Goal: Task Accomplishment & Management: Manage account settings

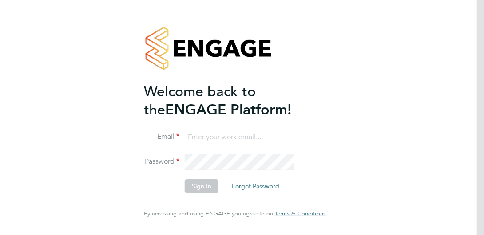
type input "joel_m@hotmail.co.uk"
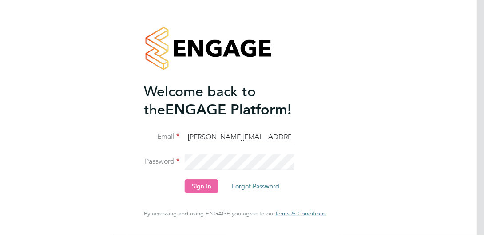
click at [201, 189] on button "Sign In" at bounding box center [202, 186] width 34 height 14
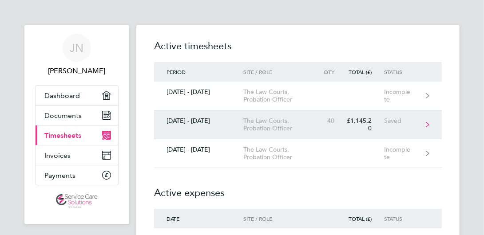
click at [226, 111] on link "[DATE] - [DATE] The Law Courts, Probation Officer 40 £1,145.20 Saved" at bounding box center [298, 125] width 288 height 29
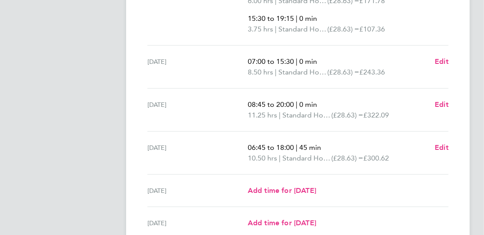
scroll to position [311, 0]
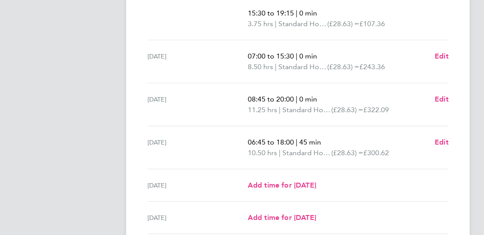
click at [452, 143] on div "Back [PERSON_NAME] Timesheet [DATE] - [DATE] £1,145. 20 "Probation Officer" at …" at bounding box center [298, 6] width 344 height 584
click at [445, 138] on span "Edit" at bounding box center [442, 142] width 14 height 8
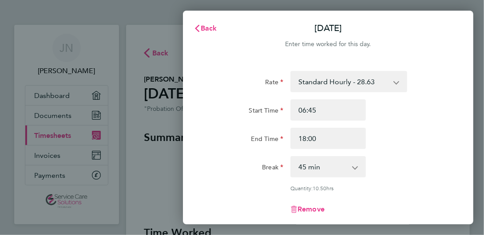
click at [359, 163] on app-icon-cross-button at bounding box center [359, 167] width 11 height 20
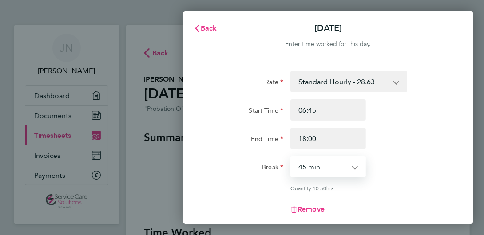
click at [347, 162] on select "0 min 15 min 30 min 45 min 60 min 75 min 90 min" at bounding box center [322, 167] width 63 height 20
select select "0"
click at [291, 157] on select "0 min 15 min 30 min 45 min 60 min 75 min 90 min" at bounding box center [322, 167] width 63 height 20
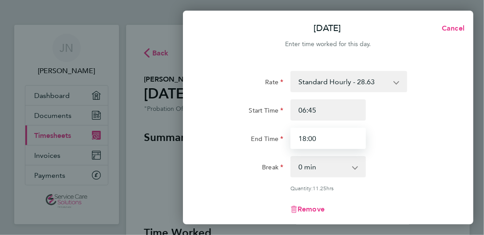
drag, startPoint x: 329, startPoint y: 138, endPoint x: 210, endPoint y: 150, distance: 119.1
click at [210, 150] on div "Rate Standard Hourly - 28.63 Start Time 06:45 End Time 18:00 Break 0 min 15 min…" at bounding box center [328, 149] width 241 height 157
type input "17:00"
click at [247, 170] on div "Break" at bounding box center [245, 165] width 75 height 18
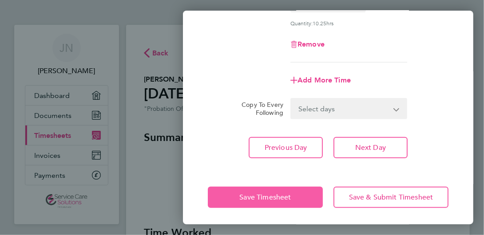
click at [304, 197] on button "Save Timesheet" at bounding box center [265, 197] width 115 height 21
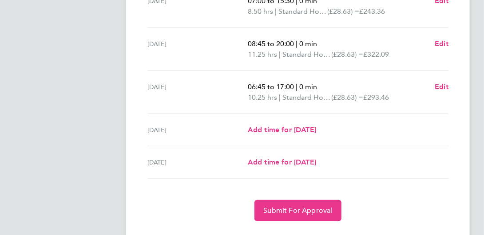
scroll to position [386, 0]
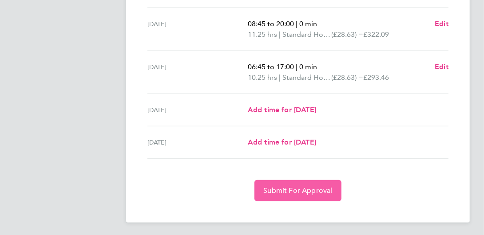
click at [313, 188] on span "Submit For Approval" at bounding box center [297, 190] width 69 height 9
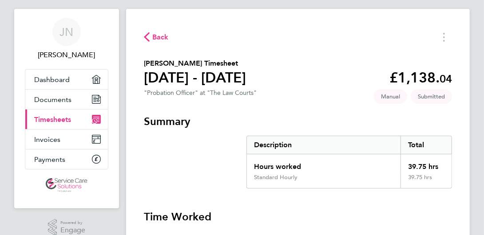
scroll to position [0, 0]
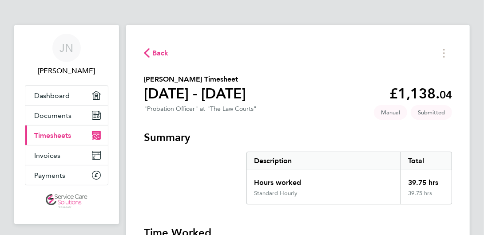
click at [150, 56] on span "Back" at bounding box center [156, 52] width 25 height 8
